Goal: Ask a question

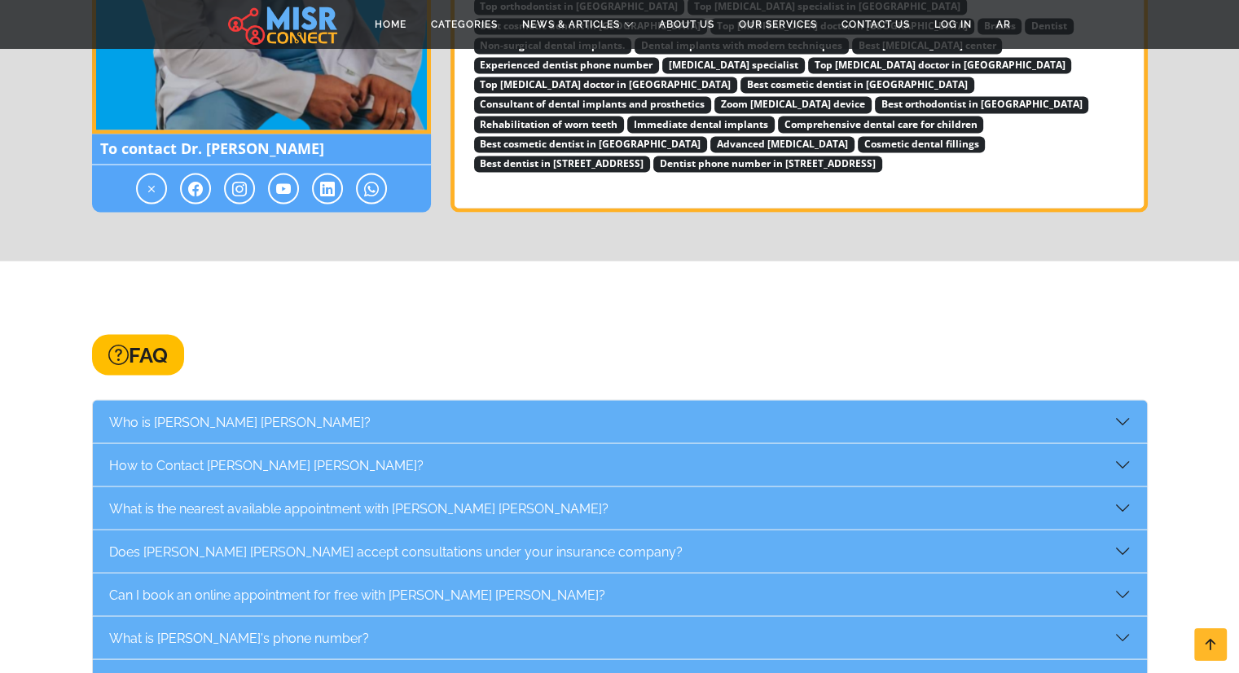
scroll to position [2934, 0]
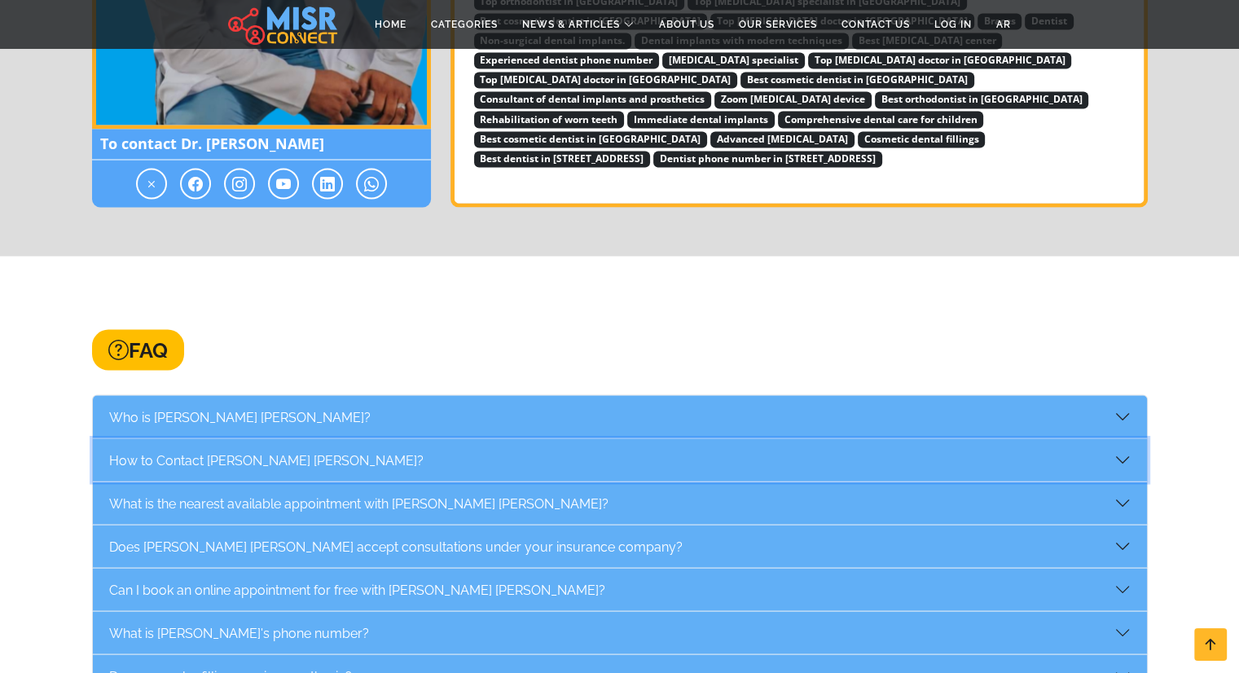
click at [352, 438] on button "How to Contact [PERSON_NAME] [PERSON_NAME]?" at bounding box center [620, 459] width 1054 height 42
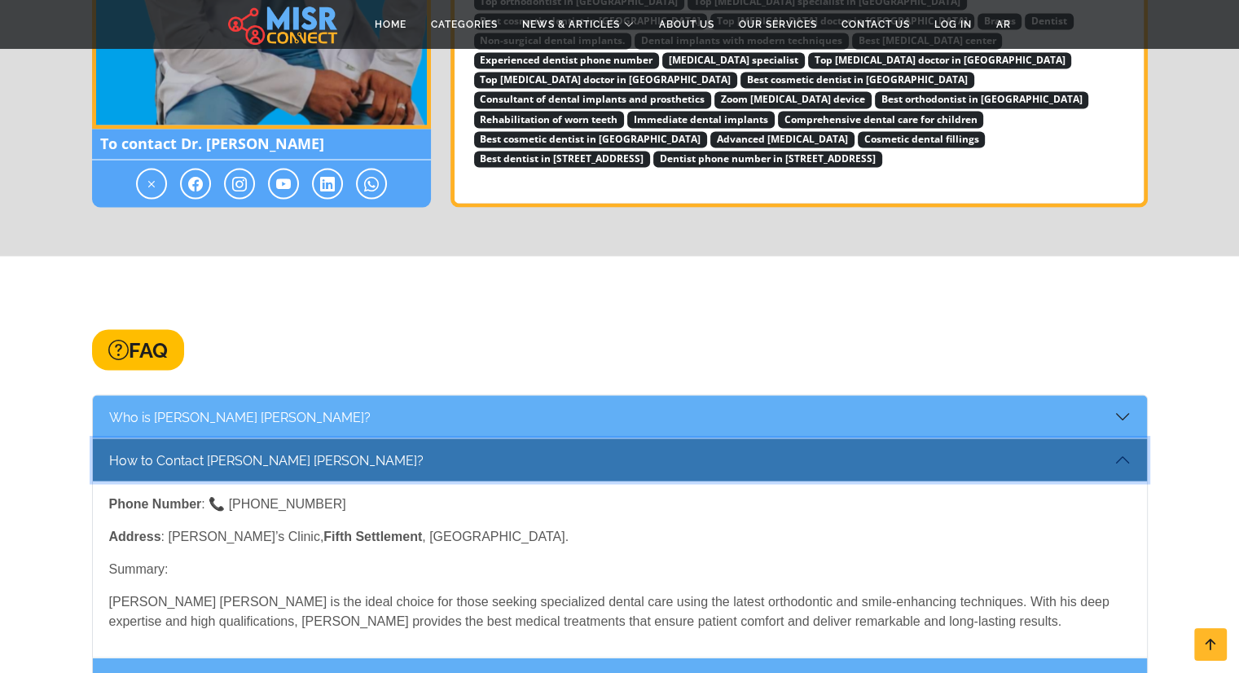
click at [352, 438] on button "How to Contact [PERSON_NAME] [PERSON_NAME]?" at bounding box center [620, 459] width 1054 height 42
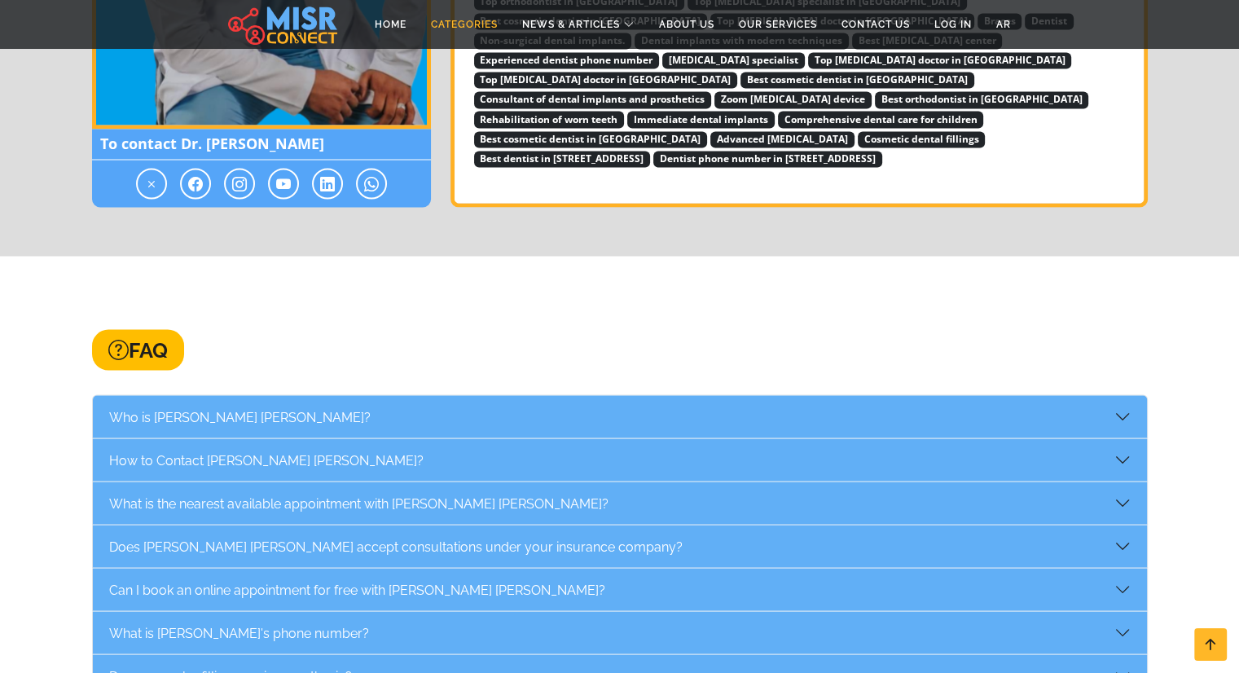
click at [454, 24] on link "Categories" at bounding box center [464, 24] width 91 height 31
click at [632, 482] on button "What is the nearest available appointment with [PERSON_NAME] [PERSON_NAME]?" at bounding box center [620, 503] width 1054 height 42
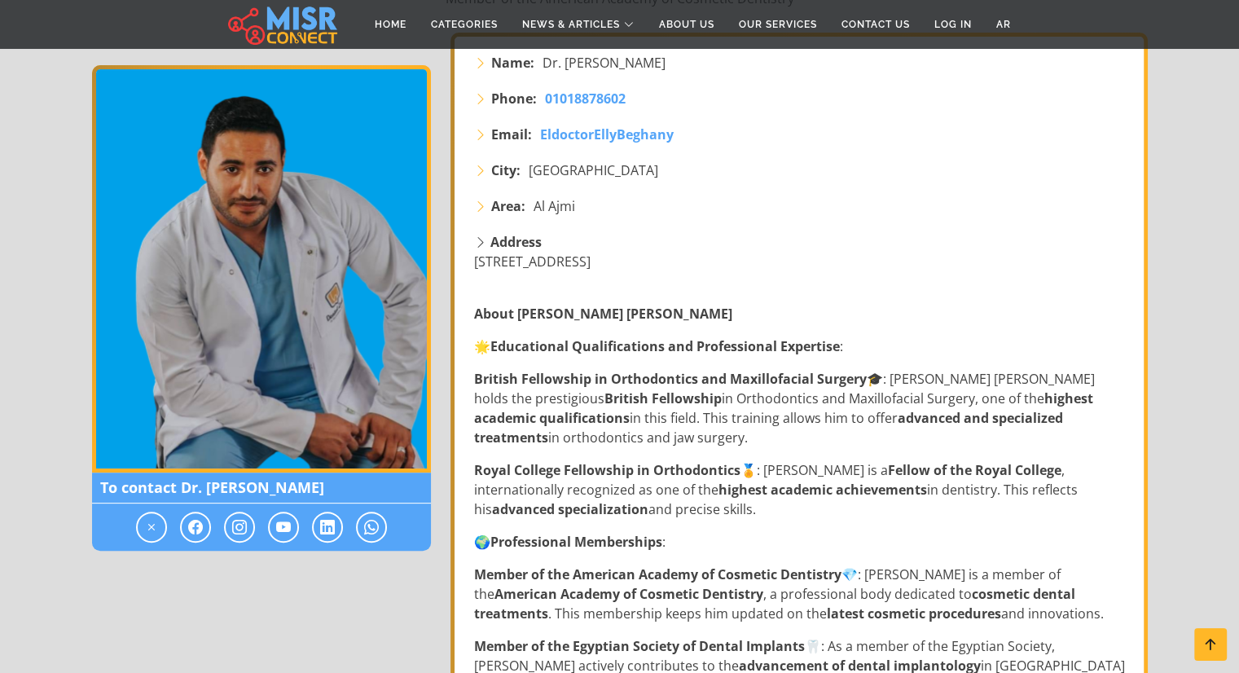
scroll to position [326, 0]
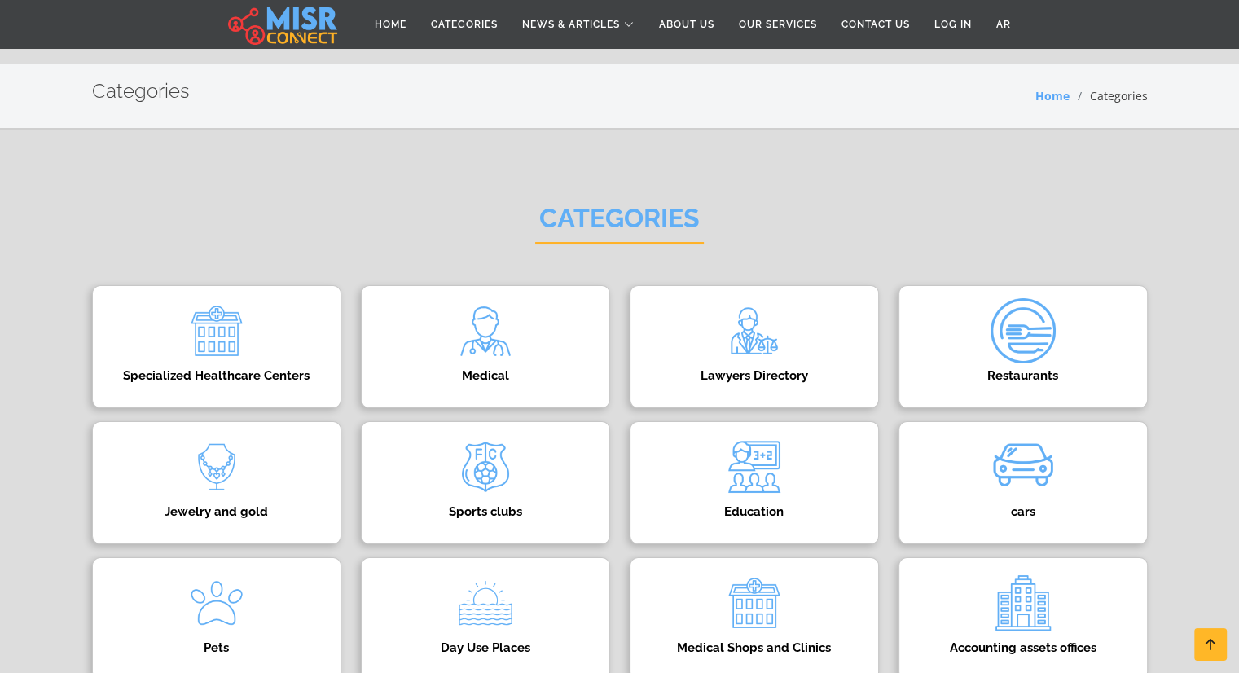
scroll to position [588, 0]
